Goal: Find specific page/section: Find specific page/section

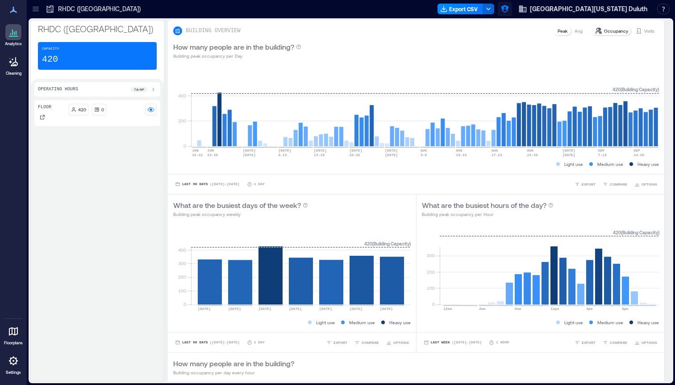
click at [510, 11] on icon "button" at bounding box center [505, 8] width 9 height 9
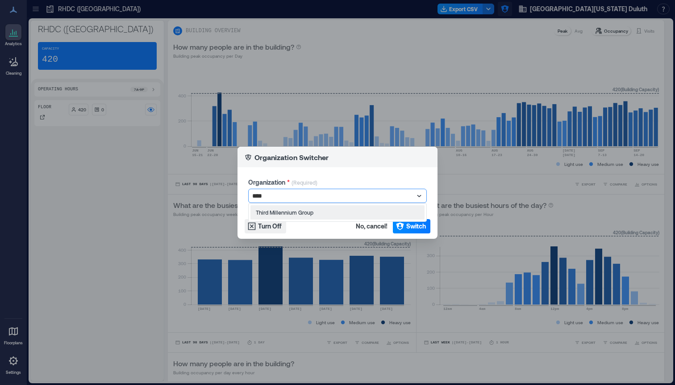
type input "*****"
click at [429, 222] on button "Switch" at bounding box center [412, 226] width 38 height 14
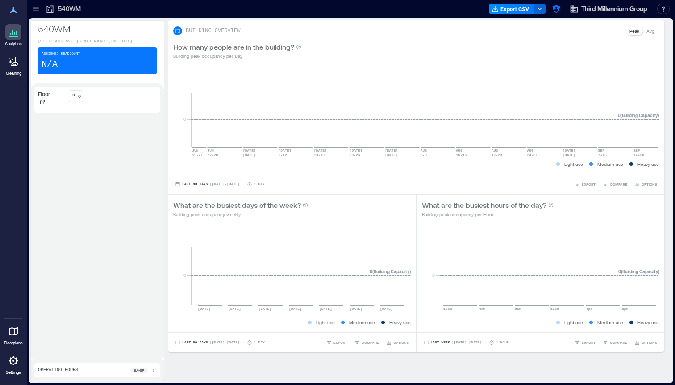
click at [36, 12] on icon at bounding box center [35, 8] width 9 height 9
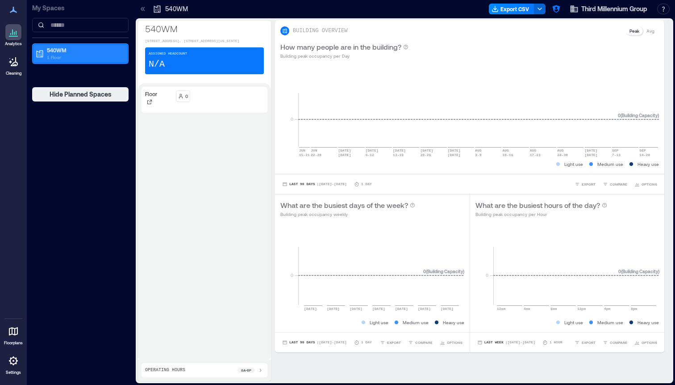
click at [67, 54] on p "1 Floor" at bounding box center [84, 57] width 75 height 7
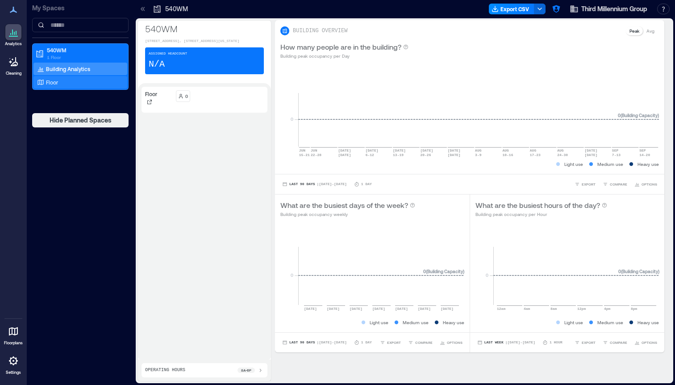
click at [64, 78] on div "Floor" at bounding box center [78, 82] width 87 height 9
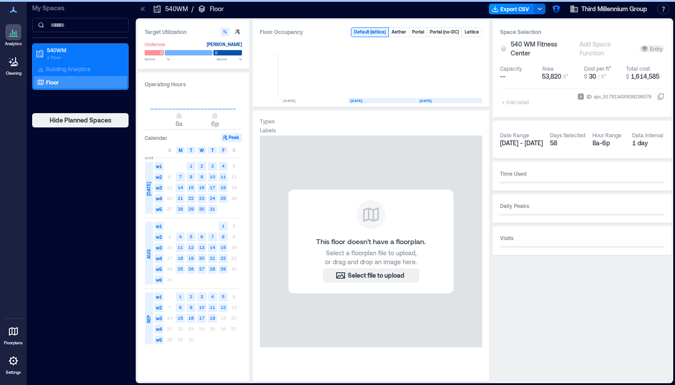
scroll to position [0, 47]
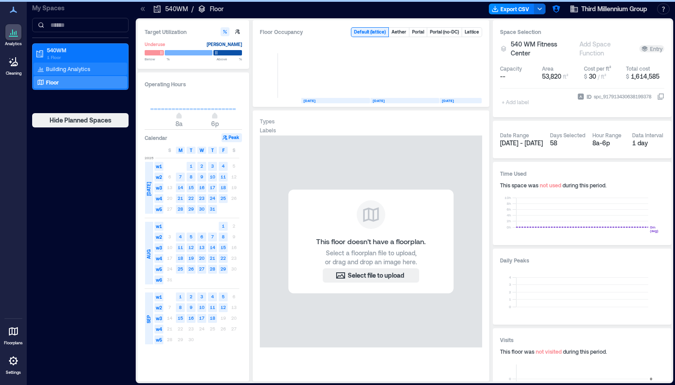
click at [53, 68] on p "Building Analytics" at bounding box center [68, 68] width 44 height 7
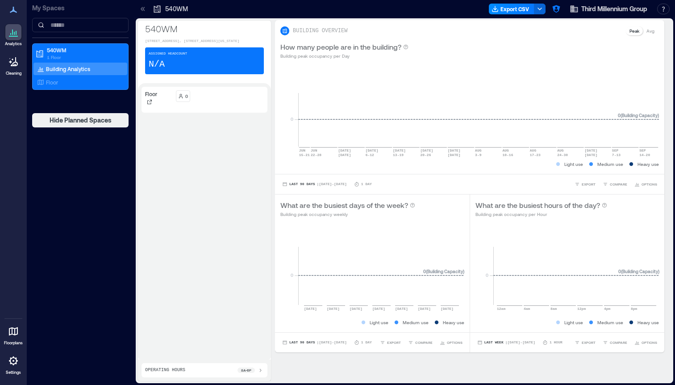
click at [144, 12] on icon at bounding box center [142, 8] width 9 height 9
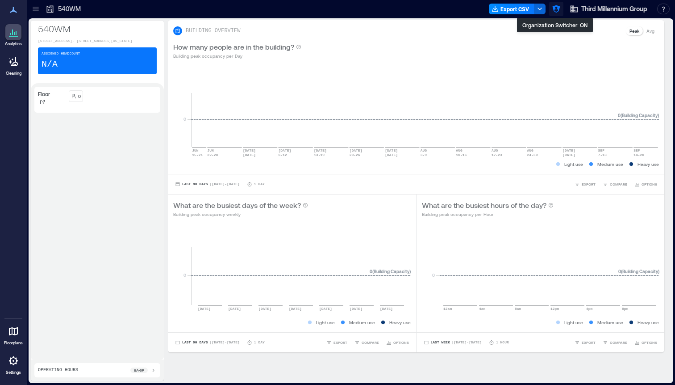
click at [557, 8] on icon "button" at bounding box center [557, 9] width 8 height 8
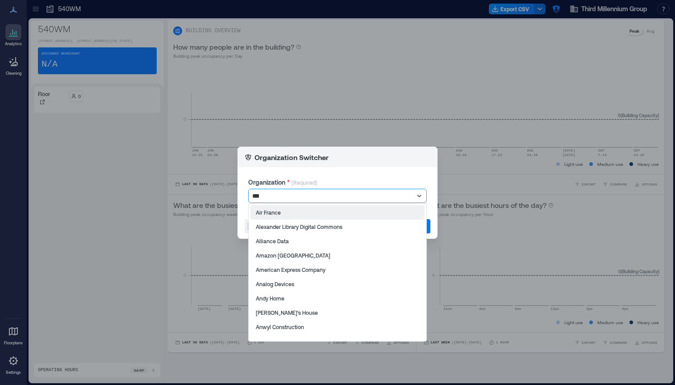
type input "****"
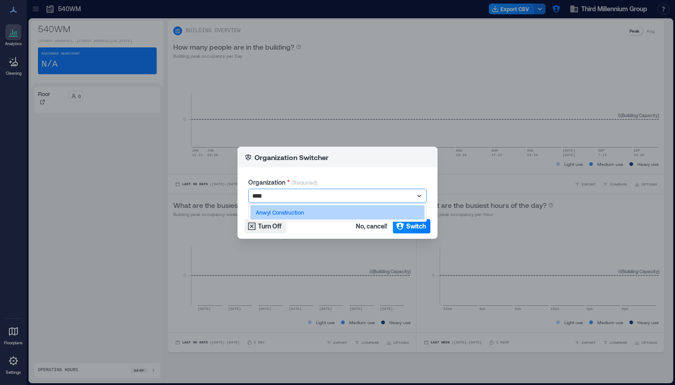
click at [305, 206] on div "Anwyl Construction" at bounding box center [338, 212] width 174 height 14
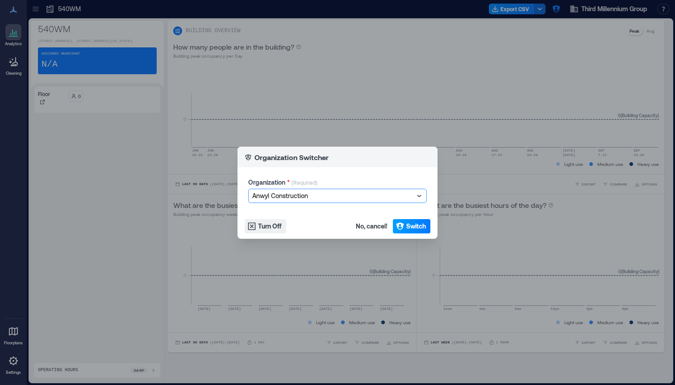
click at [415, 227] on span "Switch" at bounding box center [417, 226] width 20 height 9
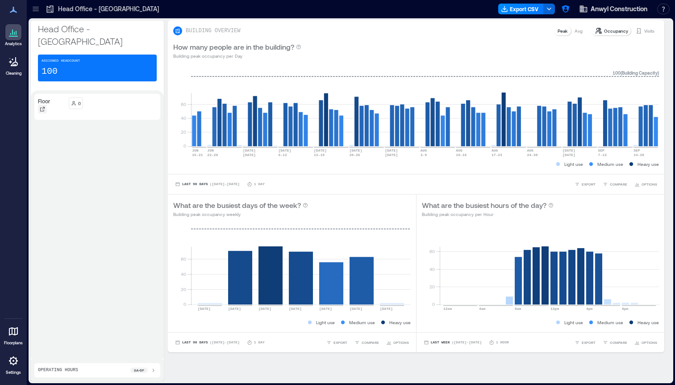
click at [41, 106] on icon at bounding box center [42, 108] width 5 height 5
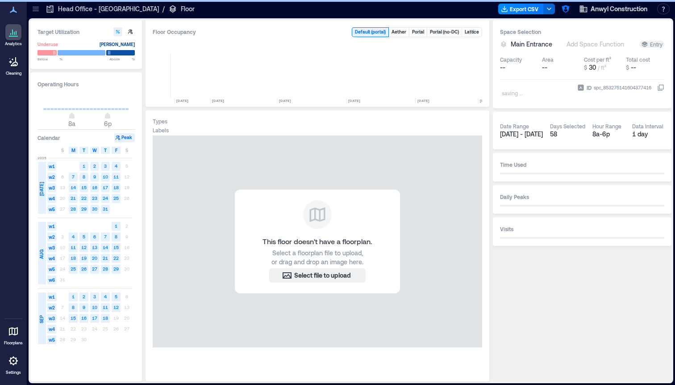
scroll to position [0, 3713]
